Goal: Task Accomplishment & Management: Manage account settings

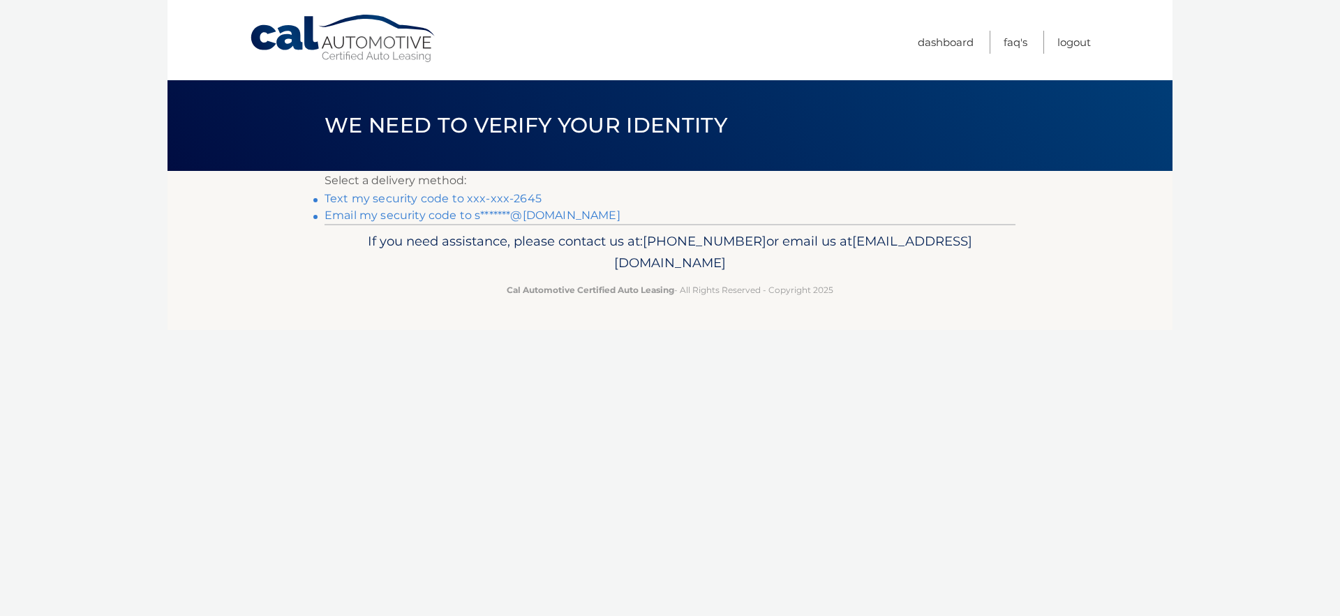
click at [512, 196] on link "Text my security code to xxx-xxx-2645" at bounding box center [433, 198] width 217 height 13
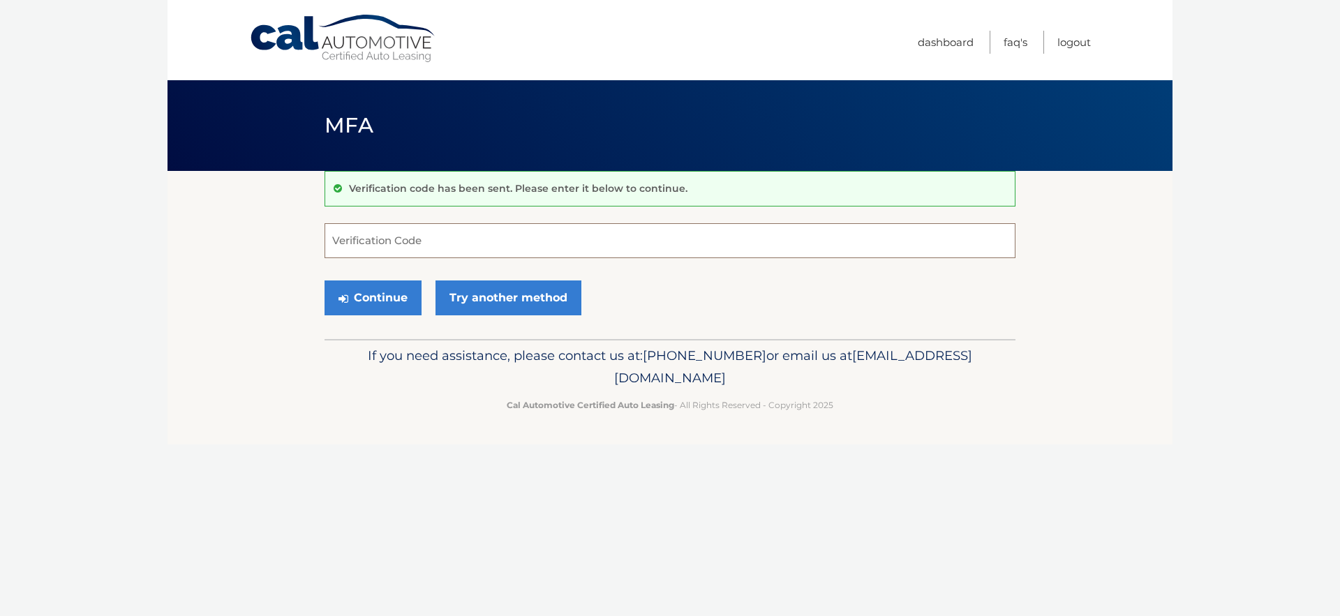
click at [430, 230] on input "Verification Code" at bounding box center [670, 240] width 691 height 35
type input "364476"
click at [396, 287] on button "Continue" at bounding box center [373, 298] width 97 height 35
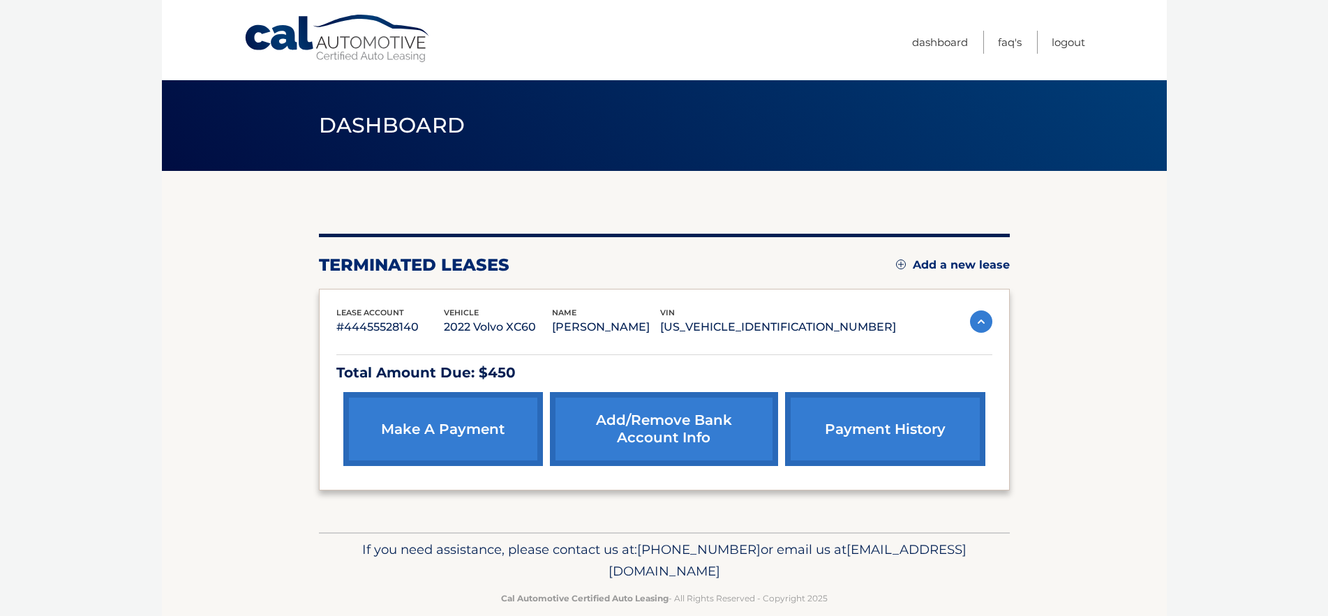
click at [869, 426] on link "payment history" at bounding box center [885, 429] width 200 height 74
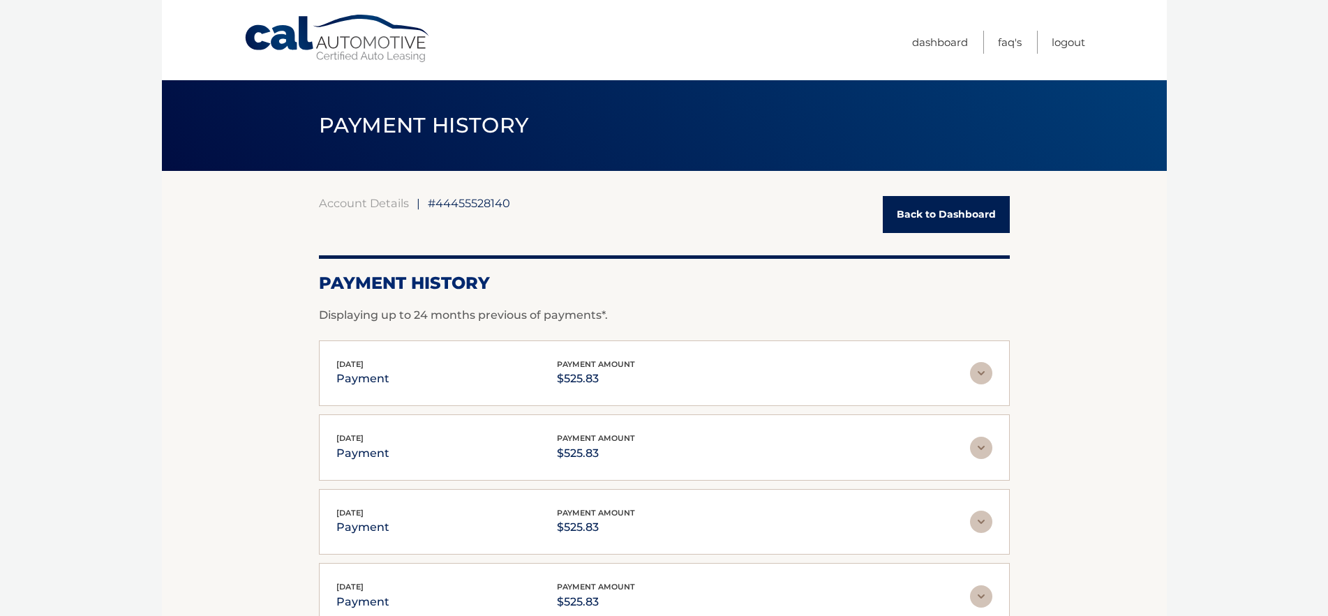
click at [934, 205] on link "Back to Dashboard" at bounding box center [946, 214] width 127 height 37
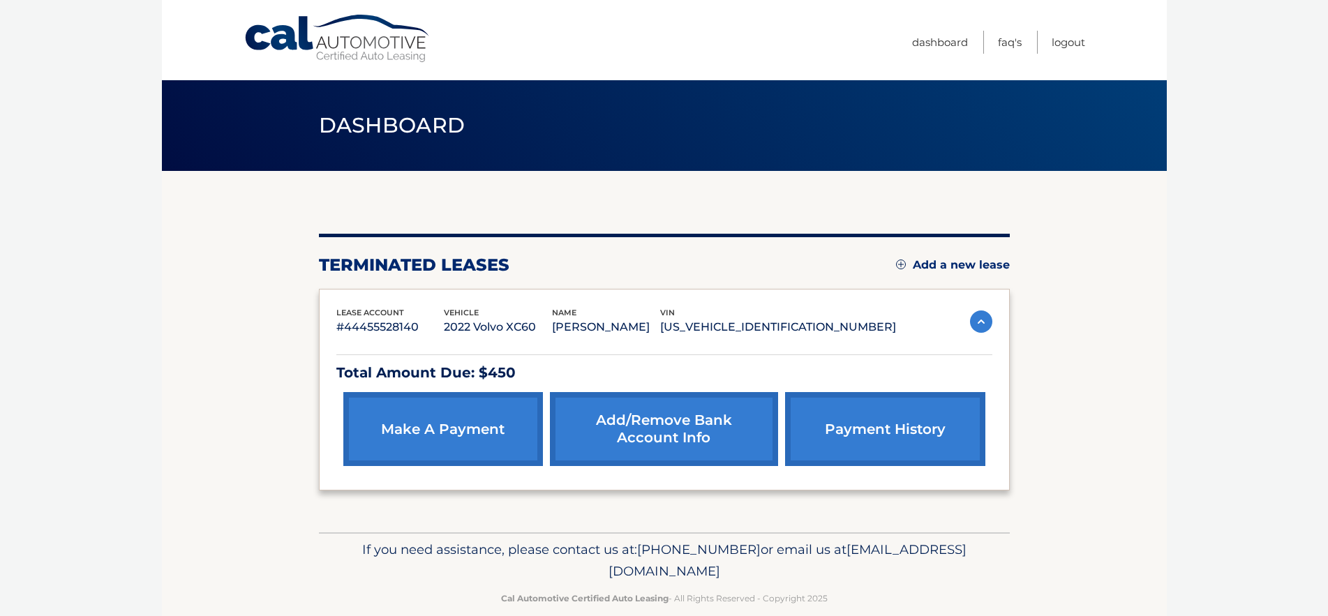
click at [658, 420] on link "Add/Remove bank account info" at bounding box center [664, 429] width 228 height 74
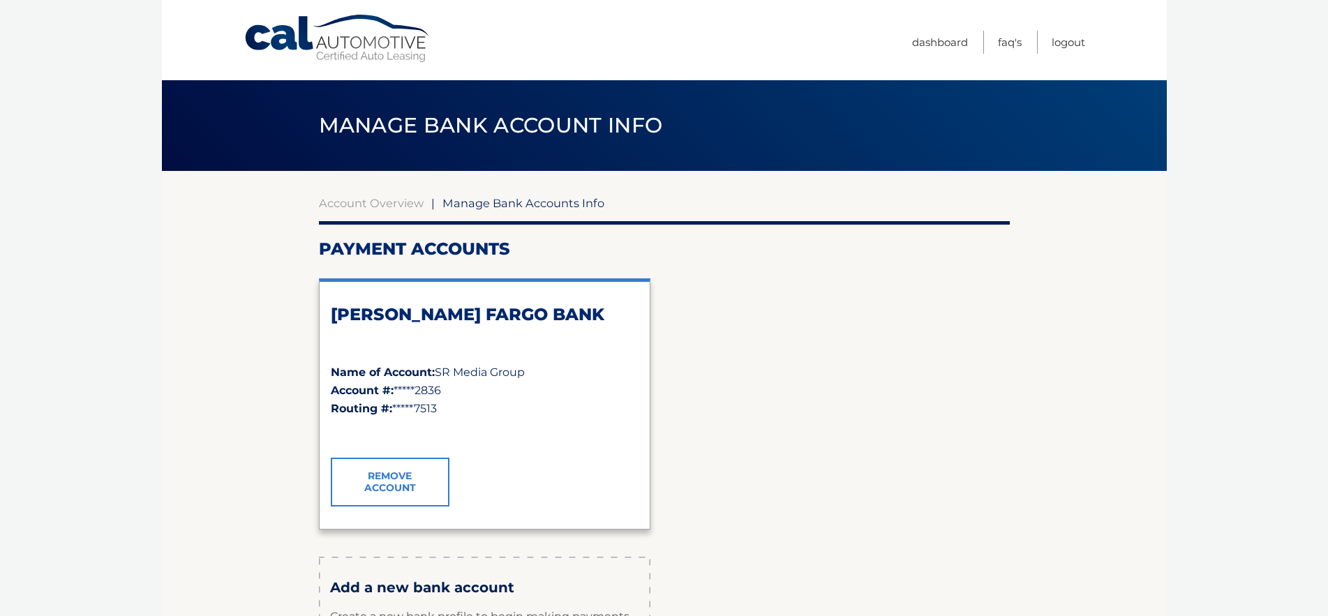
click at [402, 470] on link "Remove Account" at bounding box center [390, 482] width 119 height 49
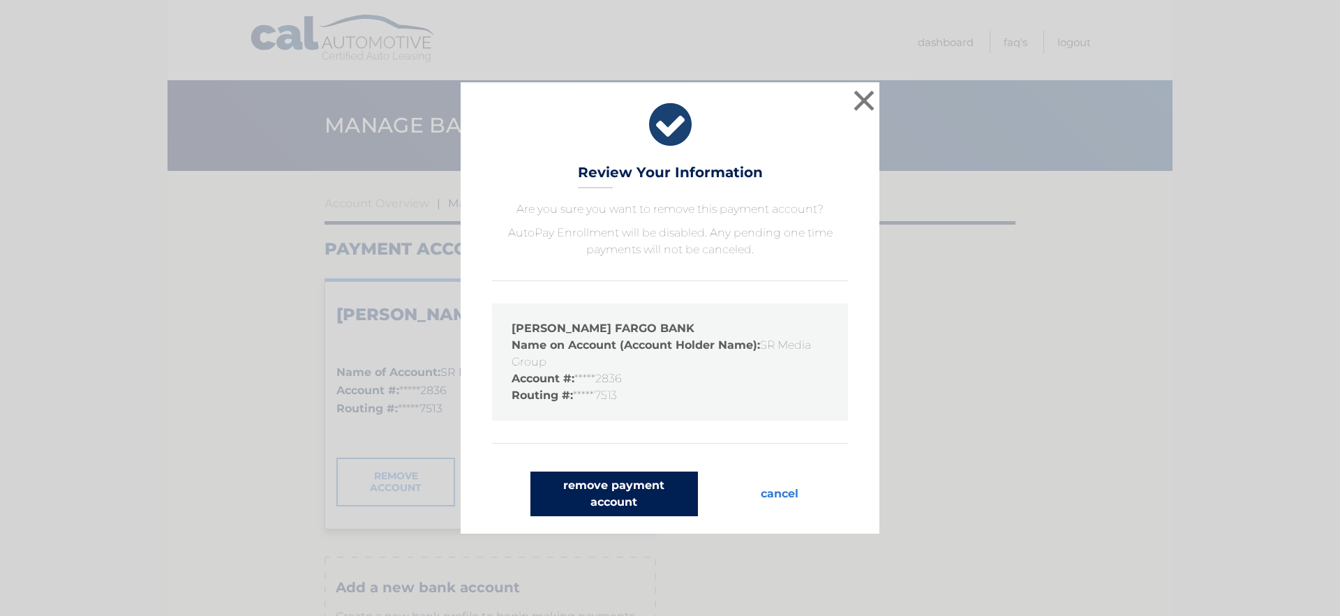
click at [603, 490] on button "remove payment account" at bounding box center [615, 494] width 168 height 45
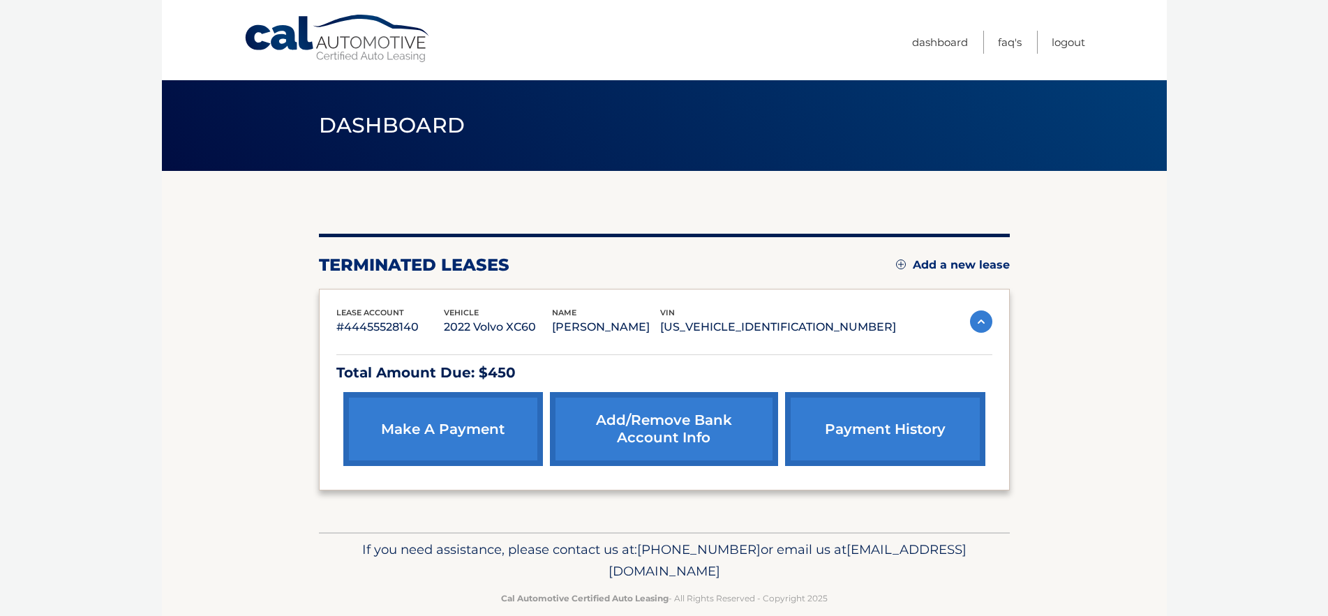
click at [704, 424] on link "Add/Remove bank account info" at bounding box center [664, 429] width 228 height 74
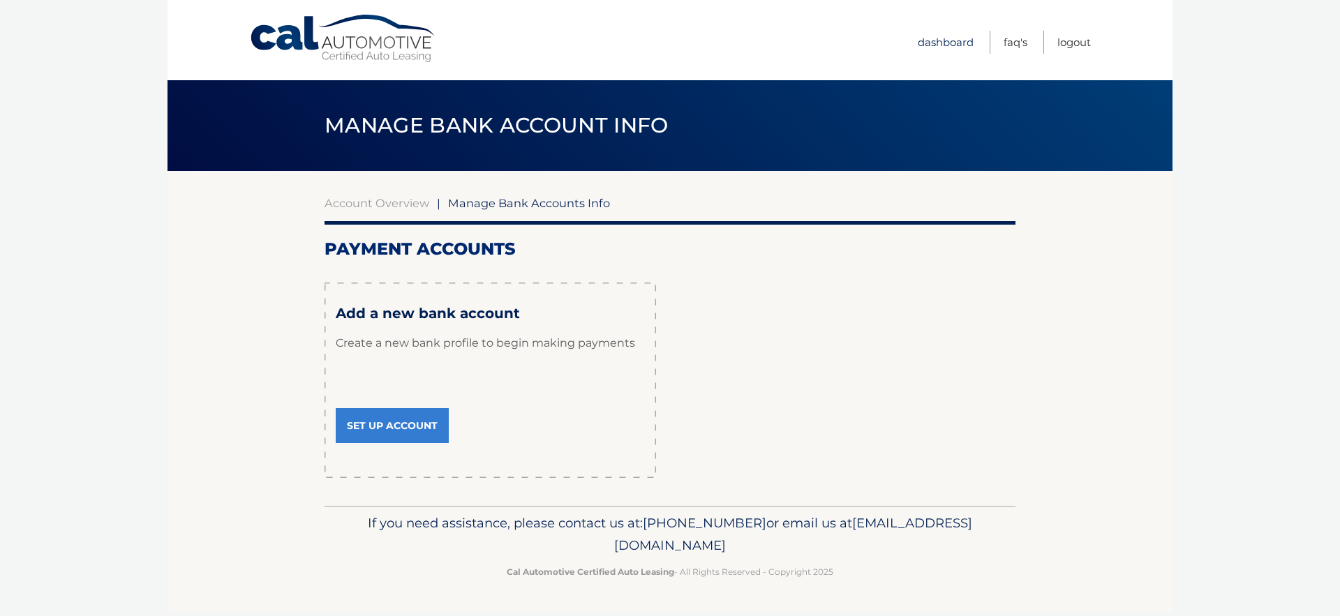
click at [951, 37] on link "Dashboard" at bounding box center [946, 42] width 56 height 23
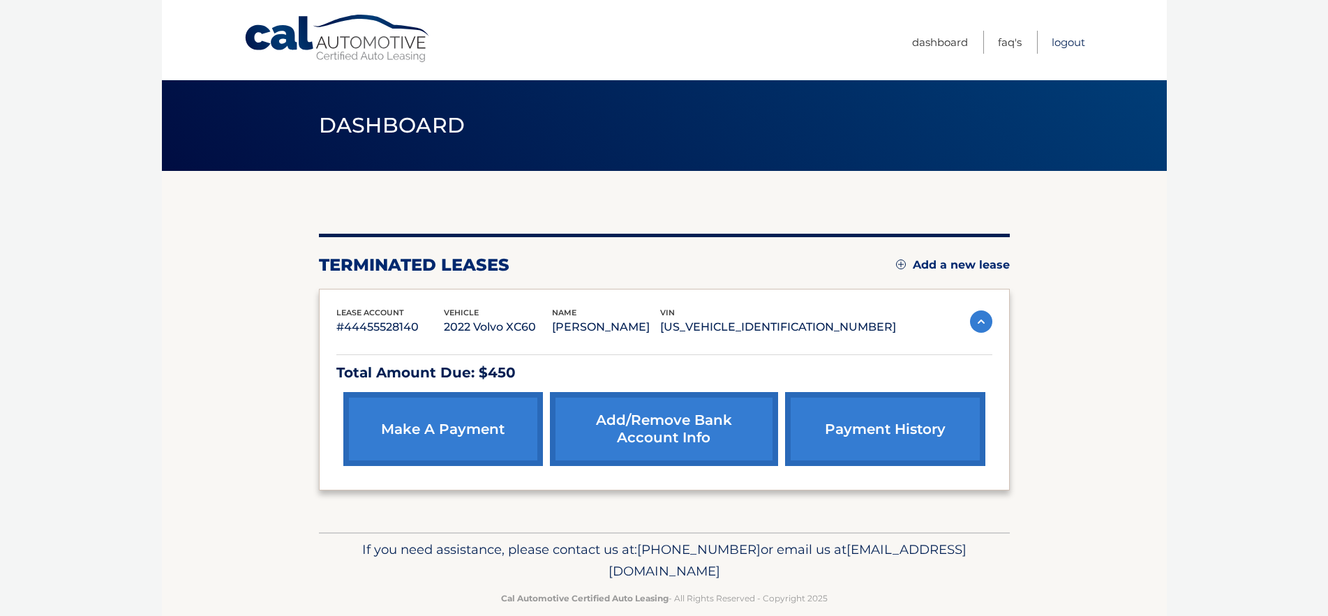
click at [1063, 43] on link "Logout" at bounding box center [1069, 42] width 34 height 23
